Goal: Transaction & Acquisition: Book appointment/travel/reservation

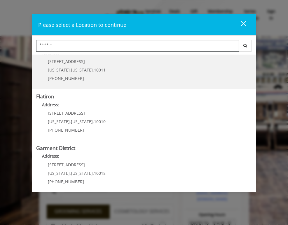
scroll to position [124, 0]
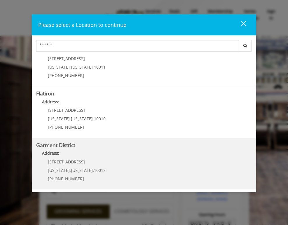
click at [148, 164] on District "Garment District Address: [STREET_ADDRESS][US_STATE][US_STATE] (212) 997-4247" at bounding box center [144, 164] width 216 height 43
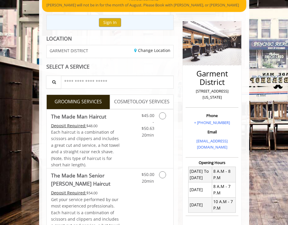
scroll to position [58, 0]
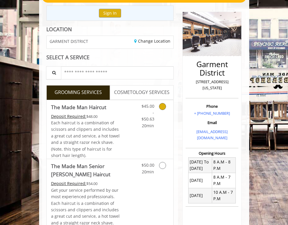
click at [166, 109] on icon "Grooming services" at bounding box center [162, 106] width 7 height 7
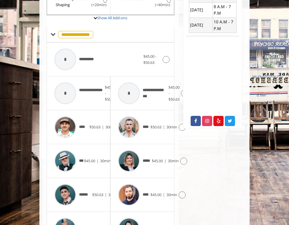
scroll to position [229, 0]
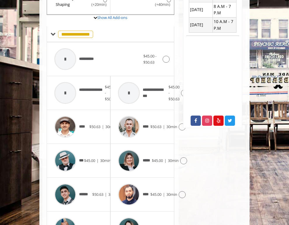
click at [111, 158] on div at bounding box center [115, 161] width 8 height 7
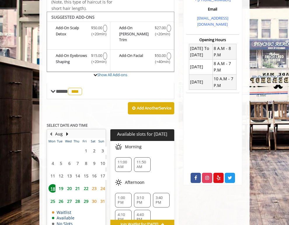
scroll to position [171, 0]
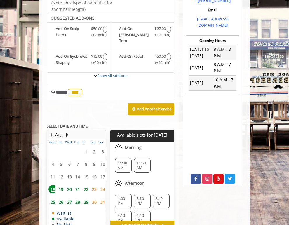
click at [57, 185] on span "19" at bounding box center [61, 189] width 9 height 8
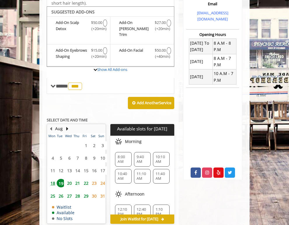
scroll to position [186, 0]
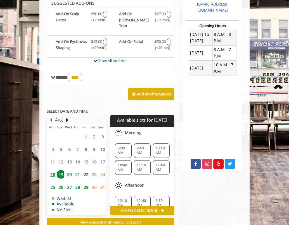
click at [163, 163] on span "11:40 AM" at bounding box center [161, 167] width 11 height 9
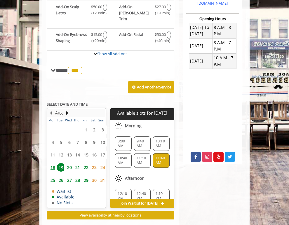
scroll to position [295, 0]
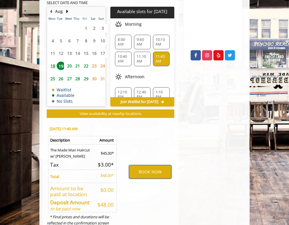
click at [133, 165] on button "BOOK NOW" at bounding box center [150, 171] width 42 height 13
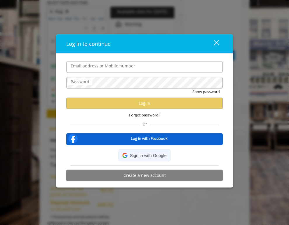
type input "**********"
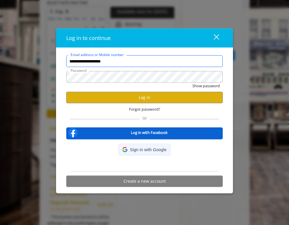
scroll to position [0, 0]
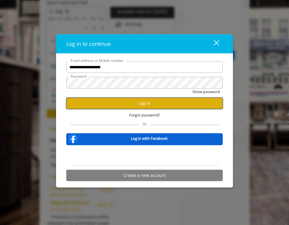
click at [125, 106] on button "Log in" at bounding box center [144, 103] width 157 height 11
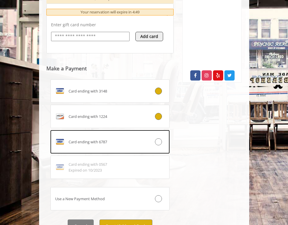
scroll to position [284, 0]
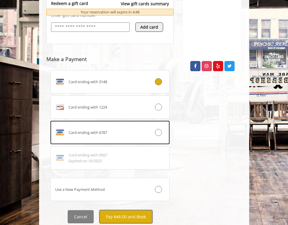
click at [131, 210] on button "Pay $48.00 and Book" at bounding box center [126, 216] width 53 height 13
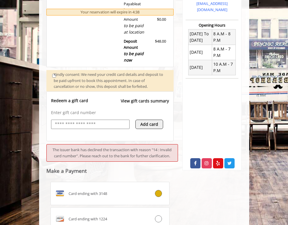
scroll to position [217, 0]
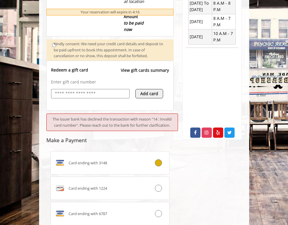
click at [39, 132] on div "**********" at bounding box center [144, 72] width 210 height 495
click at [170, 177] on label "Card ending with 1224" at bounding box center [111, 188] width 120 height 23
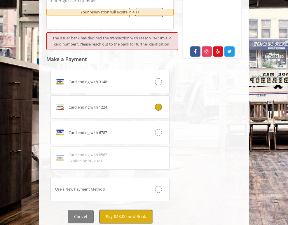
click at [117, 210] on button "Pay $48.00 and Book" at bounding box center [126, 216] width 53 height 13
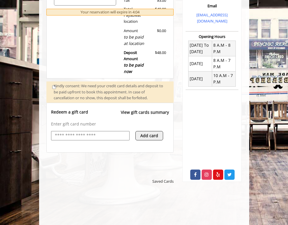
scroll to position [58, 0]
